Goal: Find specific page/section: Find specific page/section

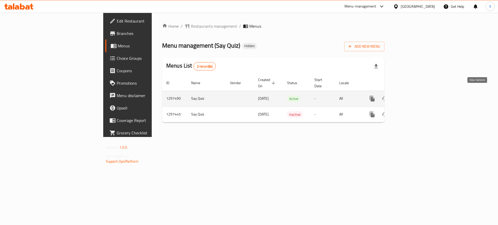
click at [416, 93] on link "enhanced table" at bounding box center [409, 99] width 12 height 12
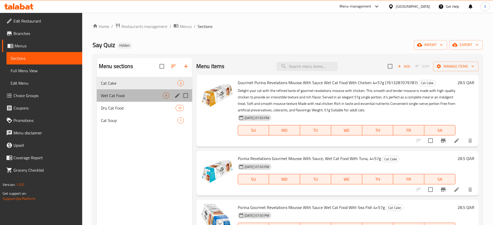
click at [111, 100] on div "Wet Cat Food 9" at bounding box center [144, 96] width 95 height 12
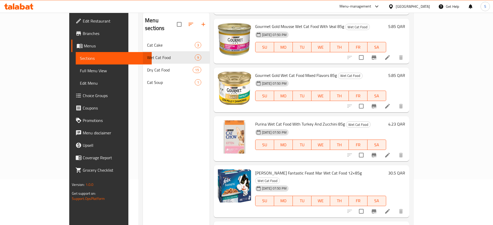
scroll to position [73, 0]
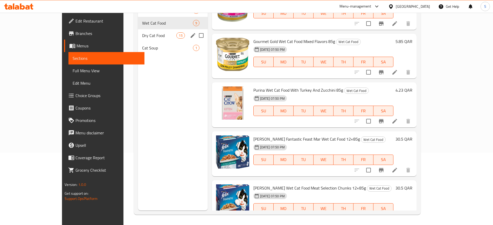
click at [142, 38] on span "Dry Cat Food" at bounding box center [159, 35] width 34 height 6
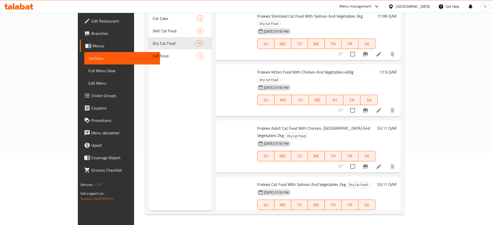
scroll to position [522, 0]
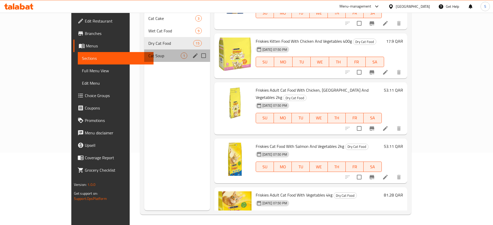
click at [144, 51] on div "Cat Soup 1" at bounding box center [177, 56] width 66 height 12
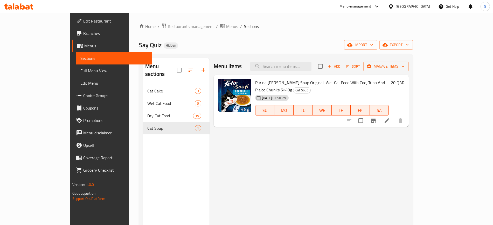
click at [143, 85] on div "Cat Cake 3" at bounding box center [176, 91] width 66 height 12
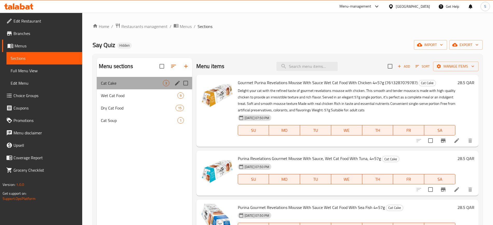
click at [120, 79] on div "Cat Cake 3" at bounding box center [144, 83] width 95 height 12
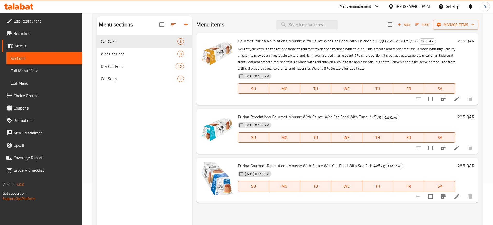
scroll to position [73, 0]
